Goal: Find specific page/section: Find specific page/section

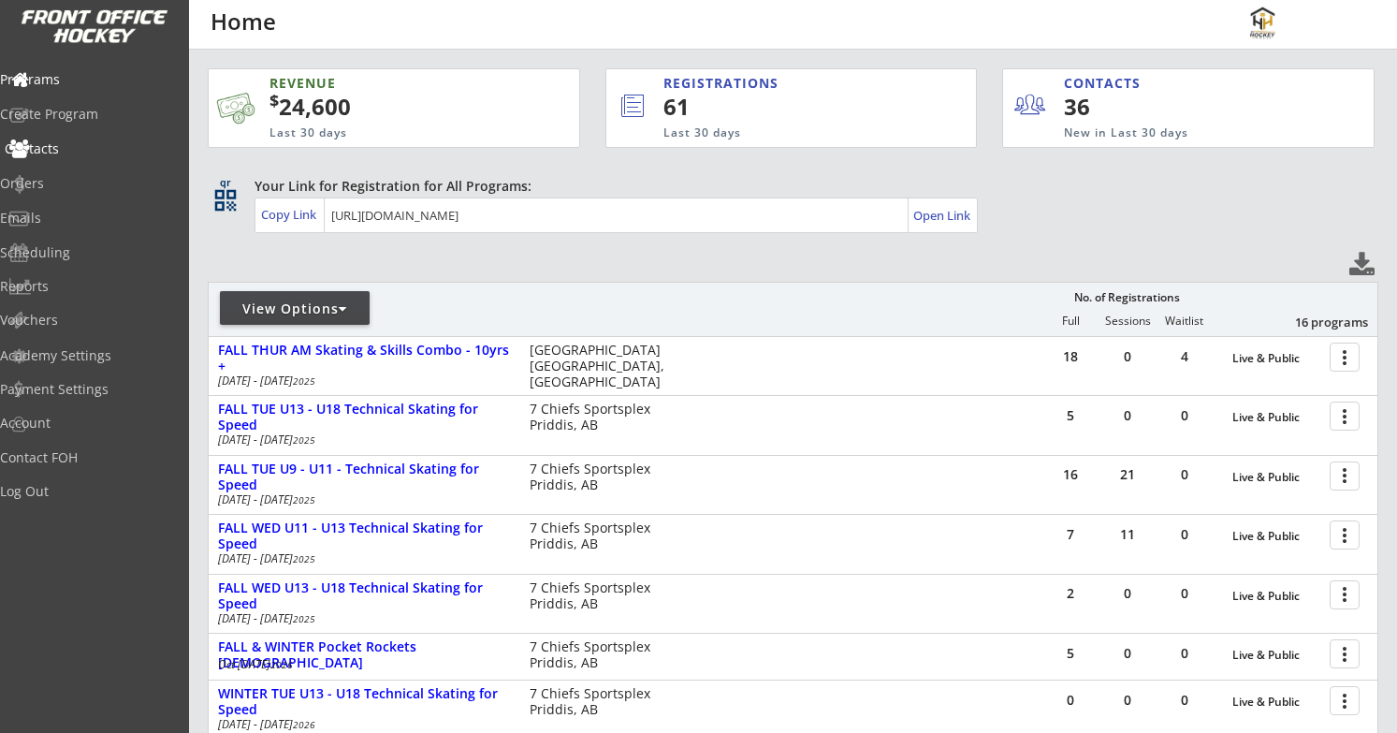
click at [80, 146] on div "Contacts" at bounding box center [89, 148] width 168 height 13
select select ""Players""
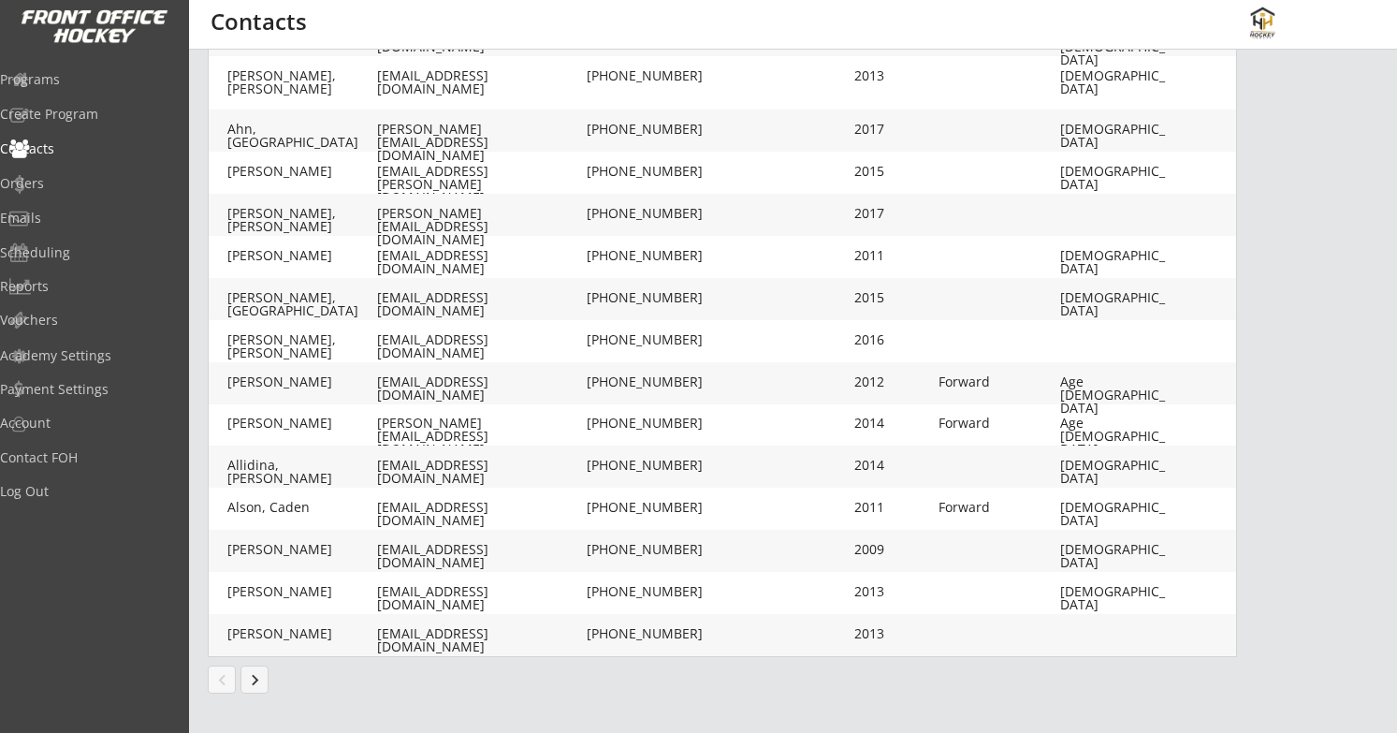
scroll to position [468, 0]
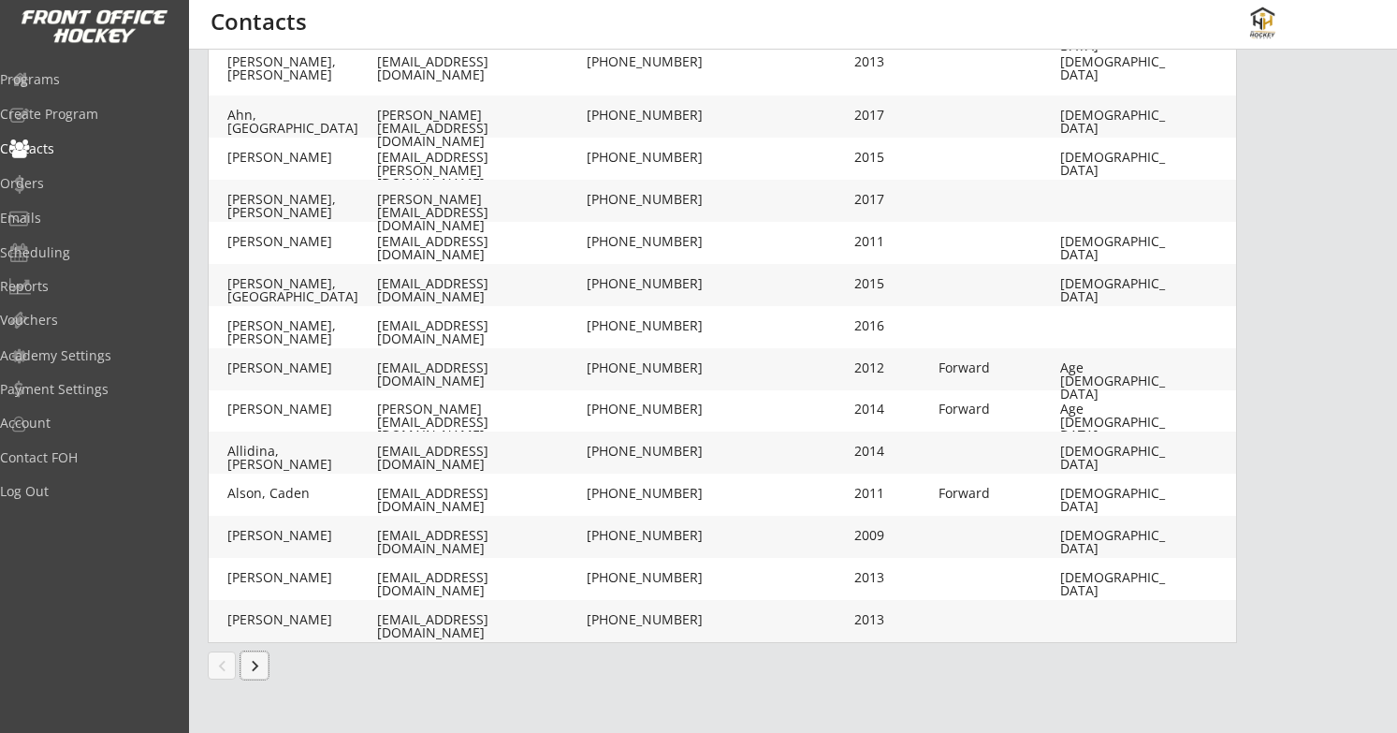
click at [260, 665] on button "keyboard_arrow_right" at bounding box center [255, 665] width 28 height 28
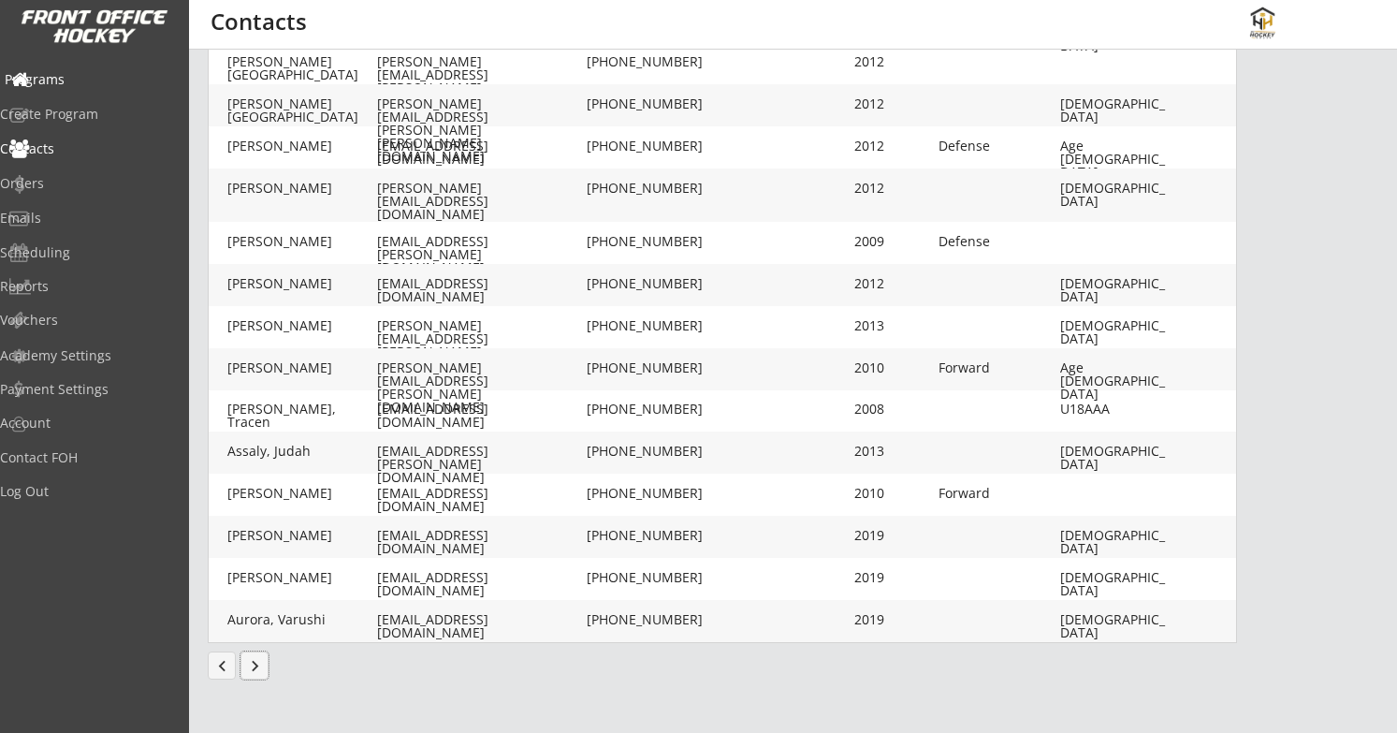
click at [108, 80] on div "Programs" at bounding box center [89, 79] width 168 height 13
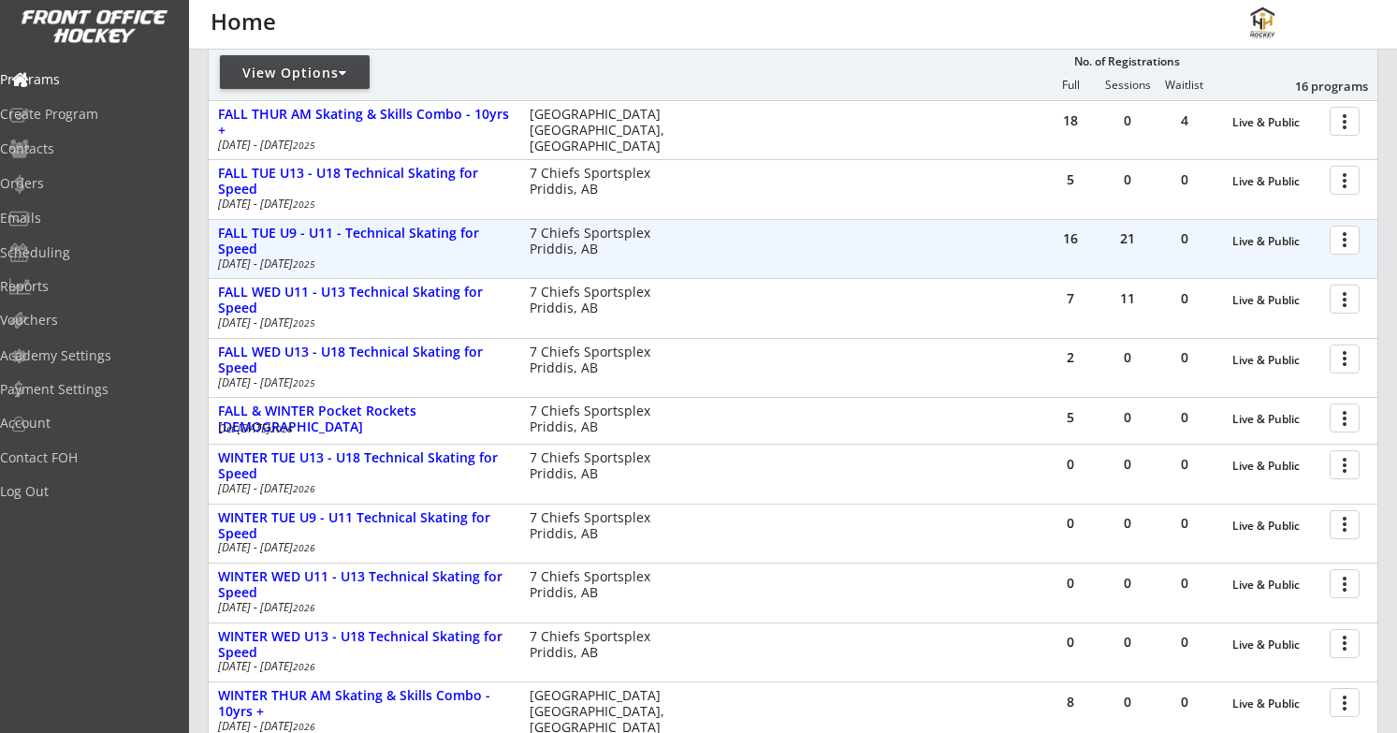
scroll to position [238, 0]
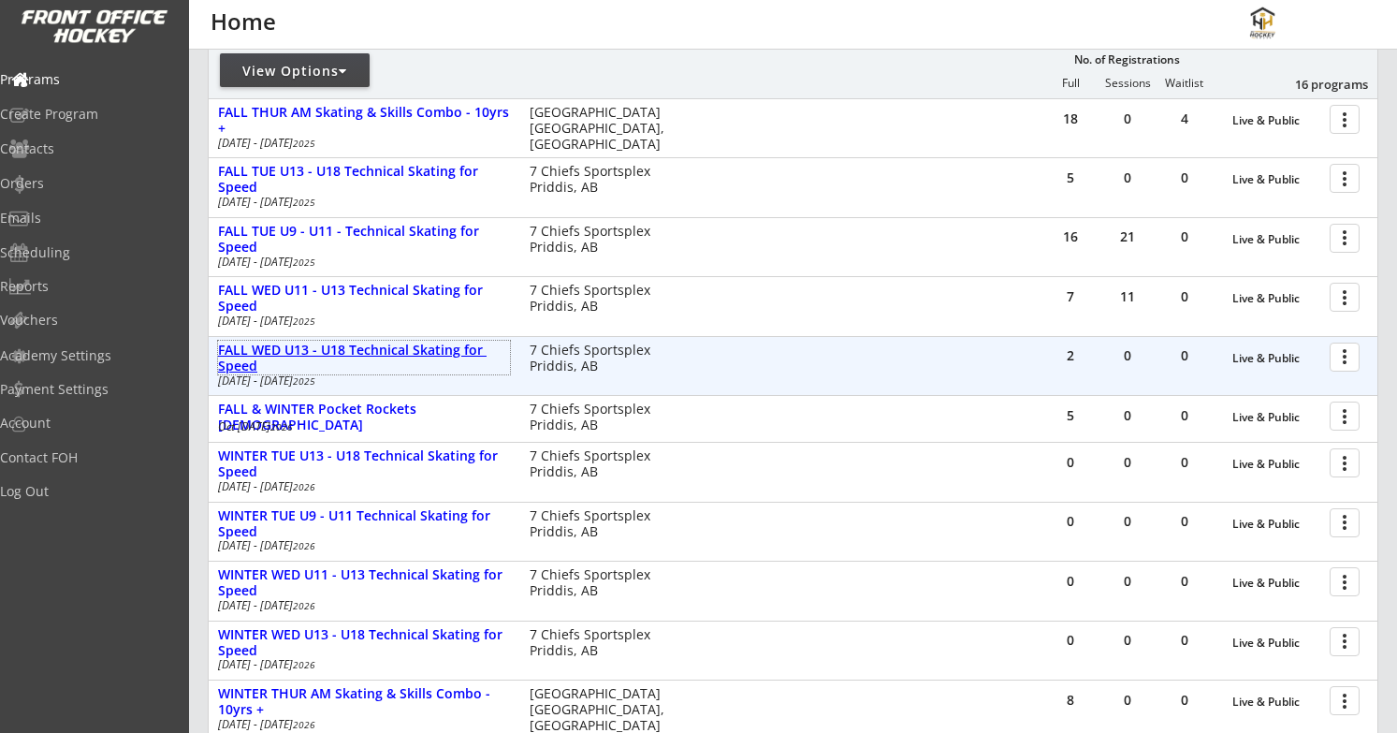
click at [312, 345] on div "FALL WED U13 - U18 Technical Skating for Speed" at bounding box center [364, 359] width 292 height 32
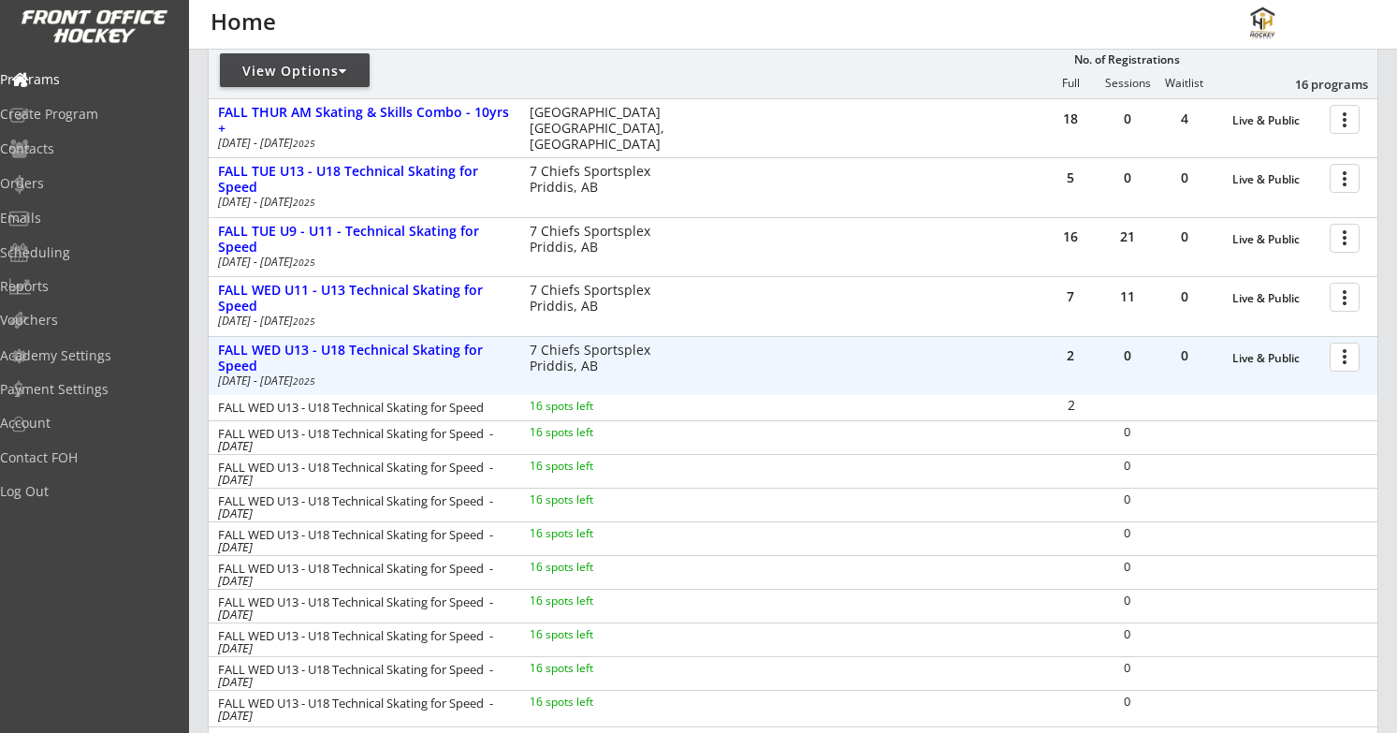
click at [1346, 345] on div at bounding box center [1348, 356] width 33 height 33
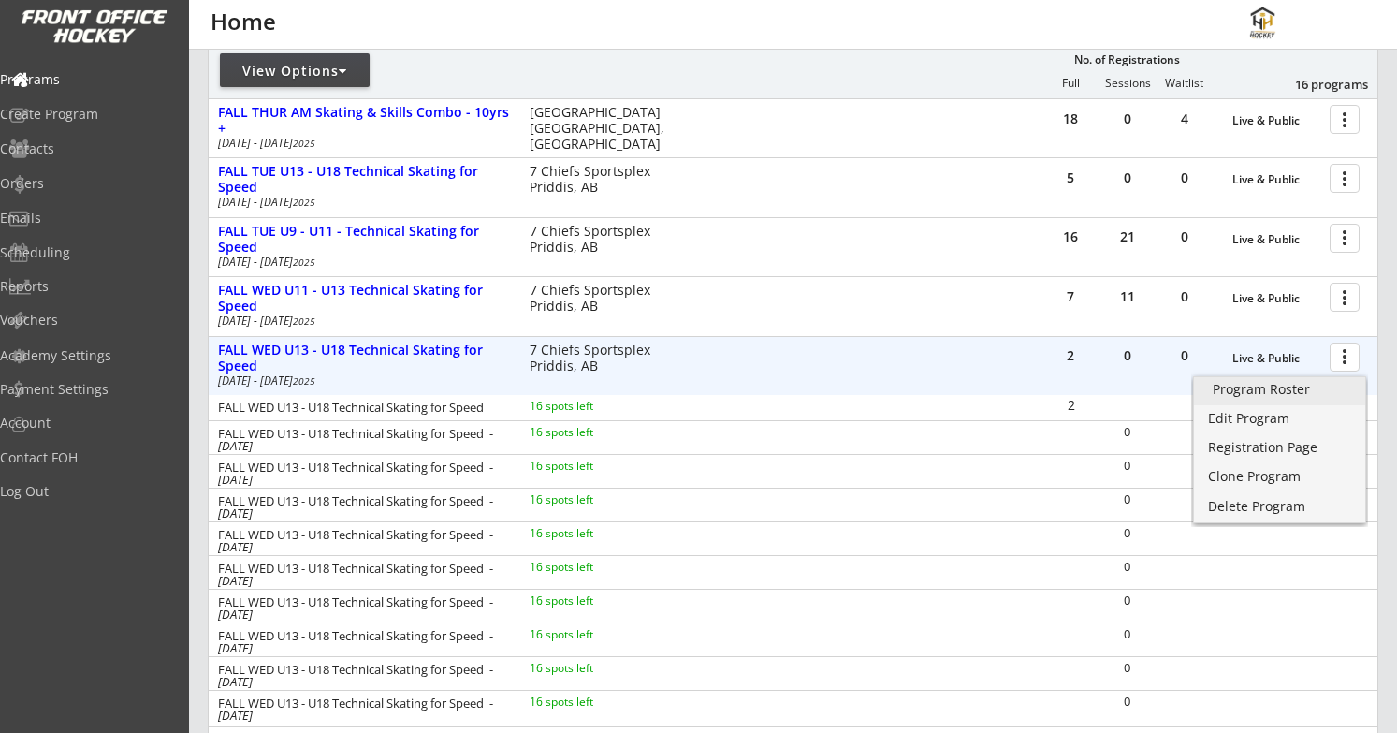
click at [1286, 387] on div "Program Roster" at bounding box center [1280, 389] width 134 height 13
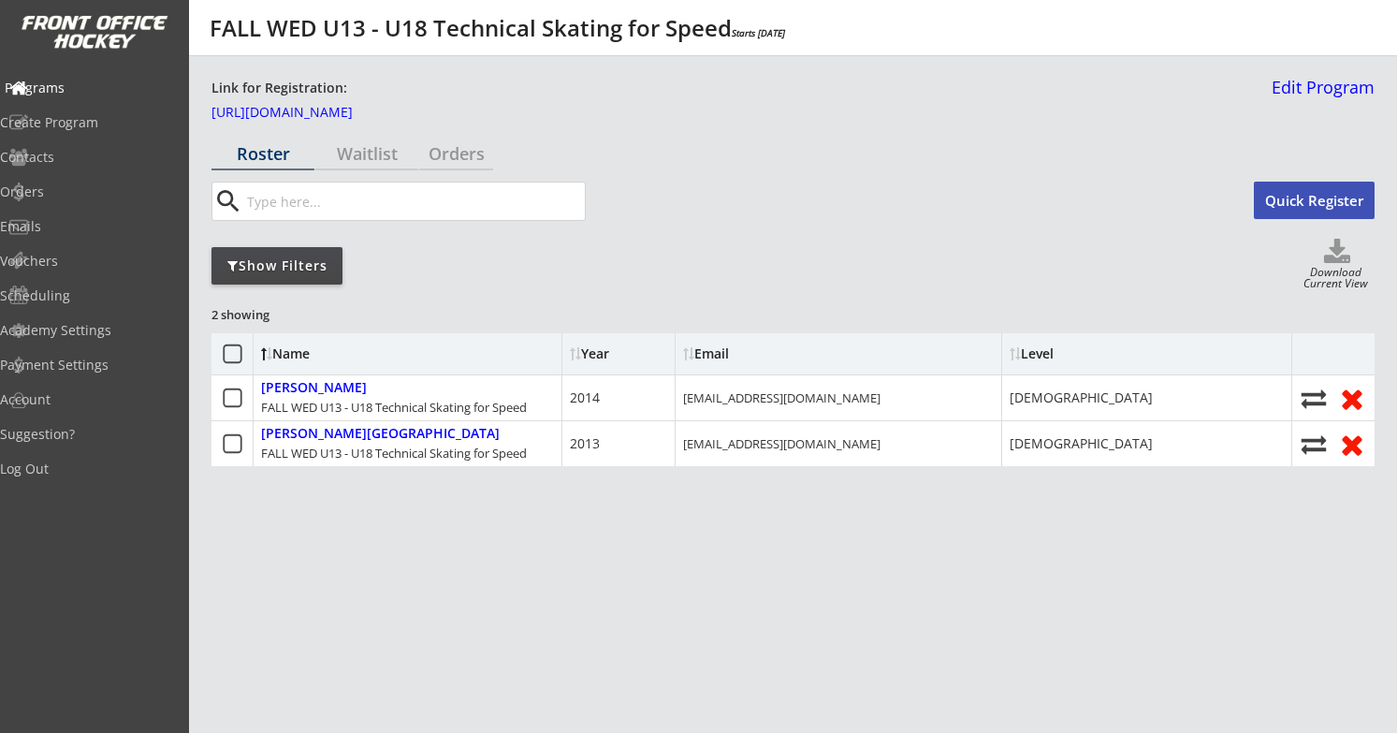
click at [50, 86] on div "Programs" at bounding box center [89, 87] width 168 height 13
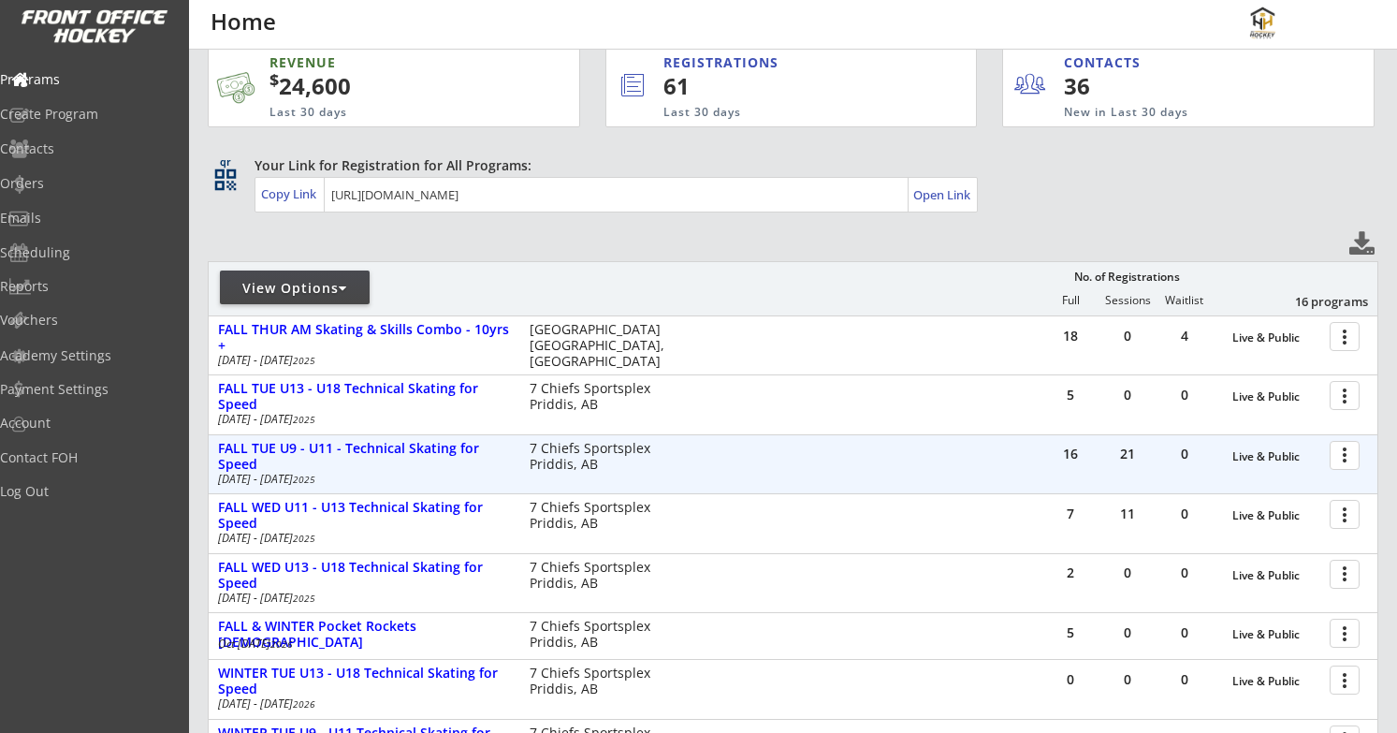
scroll to position [25, 0]
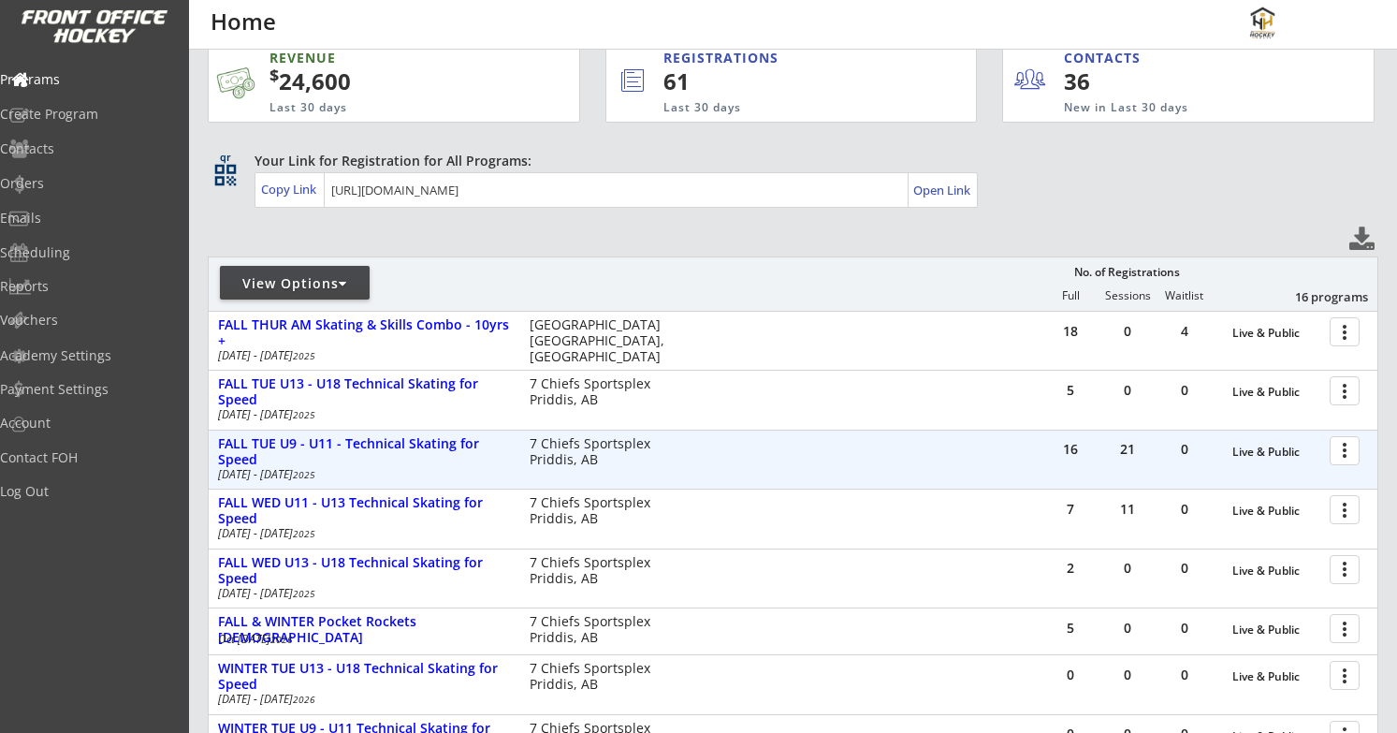
click at [1343, 449] on div at bounding box center [1348, 449] width 33 height 33
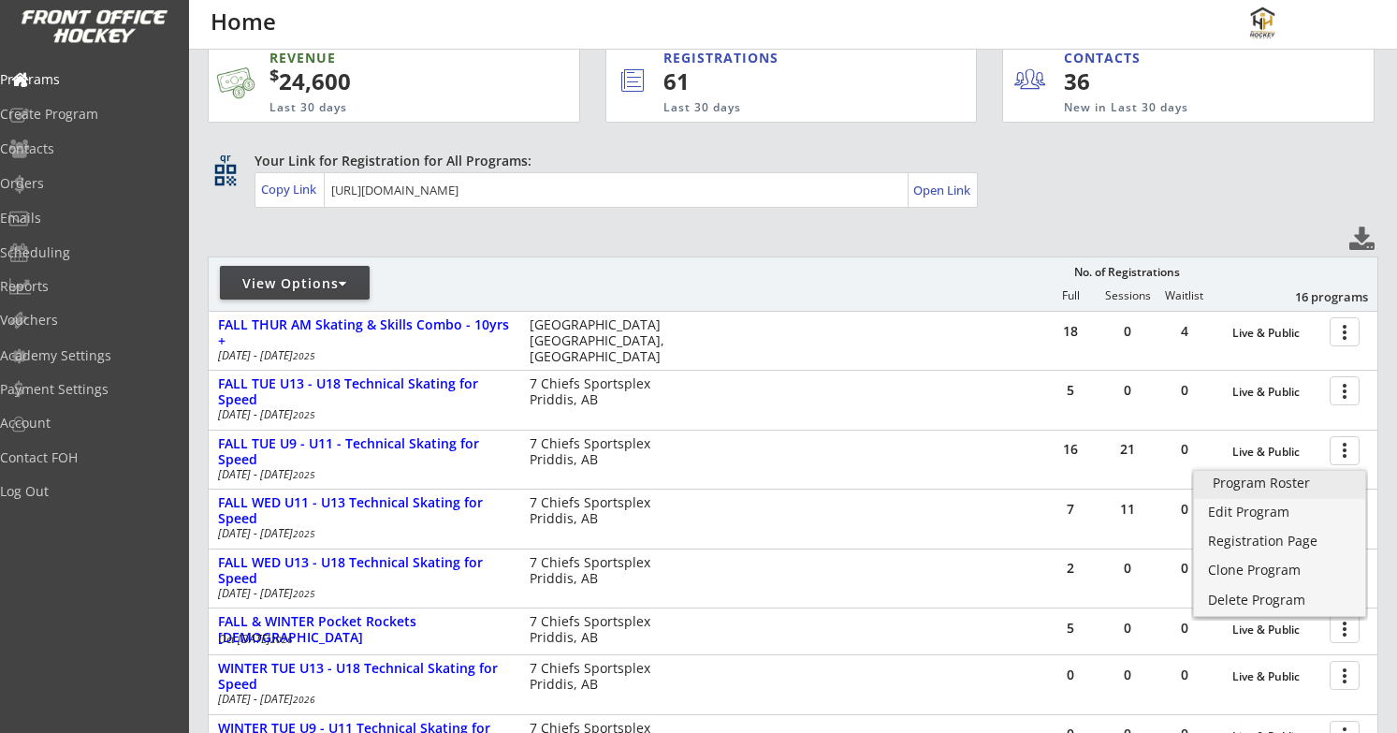
click at [1300, 477] on div "Program Roster" at bounding box center [1280, 482] width 134 height 13
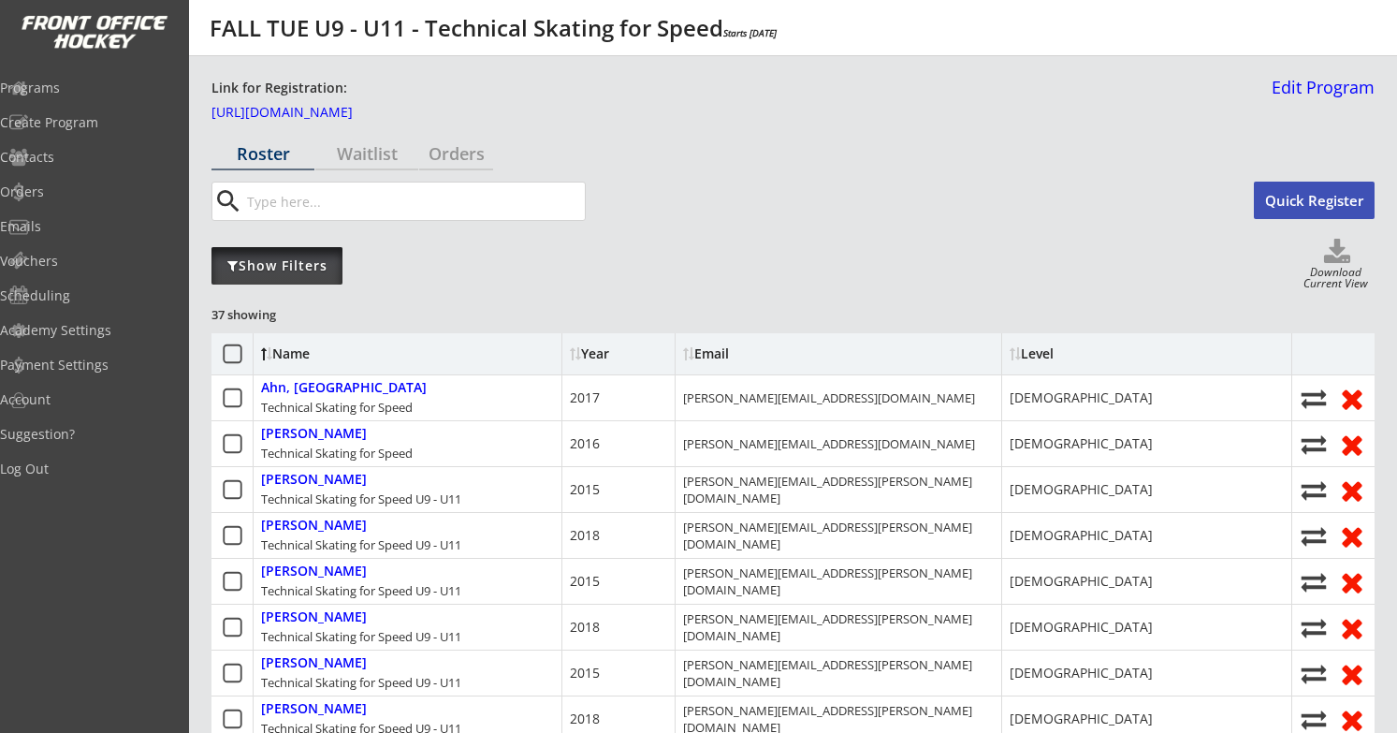
click at [282, 270] on div "Show Filters" at bounding box center [277, 265] width 131 height 19
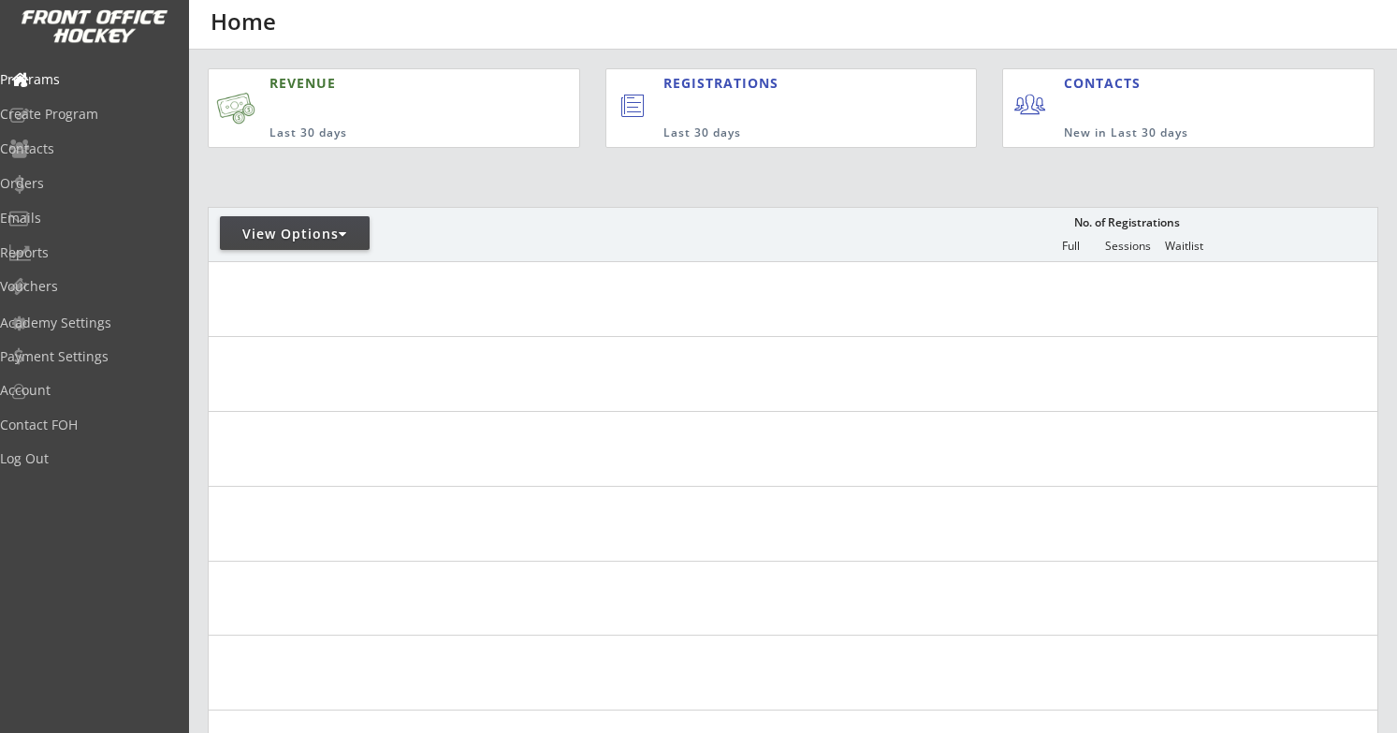
scroll to position [75, 0]
